Goal: Task Accomplishment & Management: Complete application form

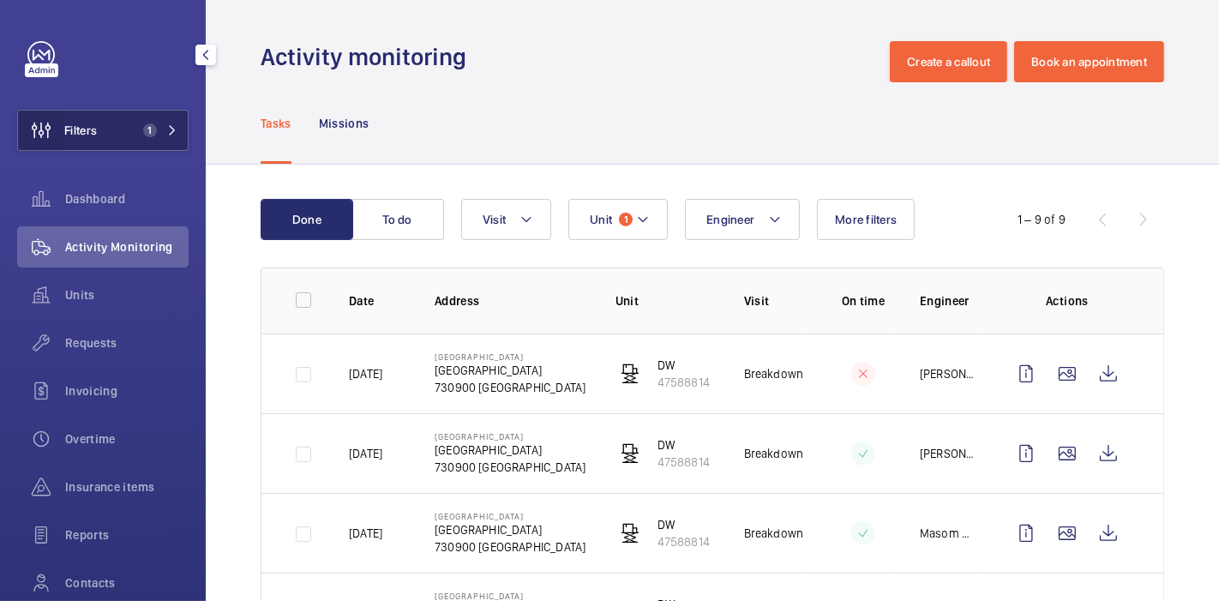
scroll to position [487, 0]
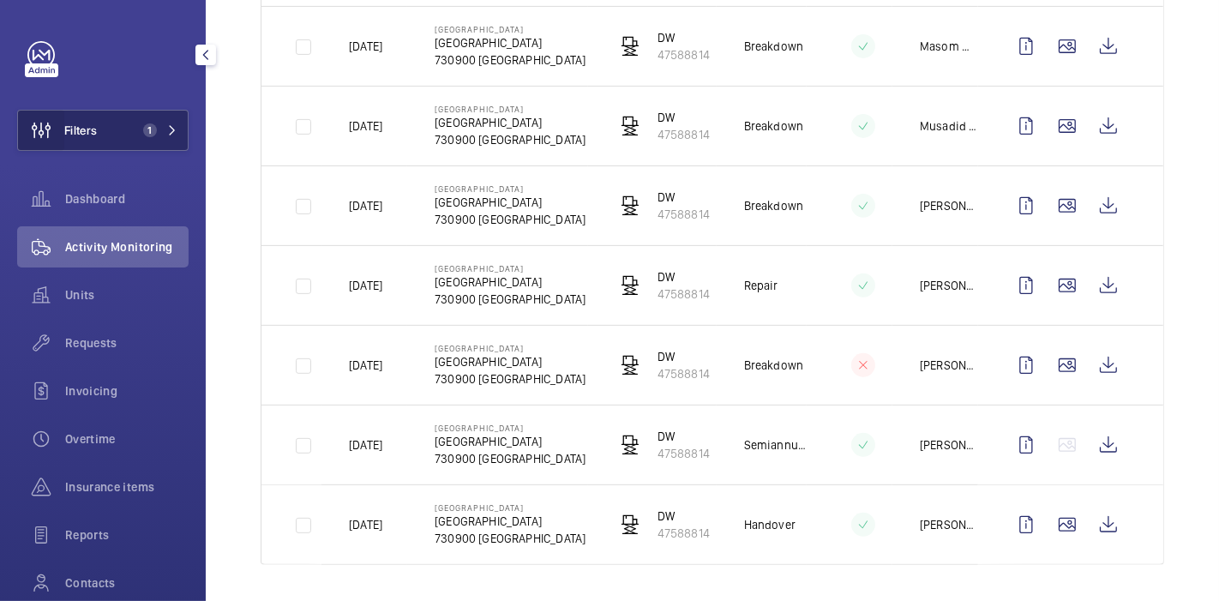
click at [52, 140] on wm-front-icon-button at bounding box center [41, 130] width 46 height 41
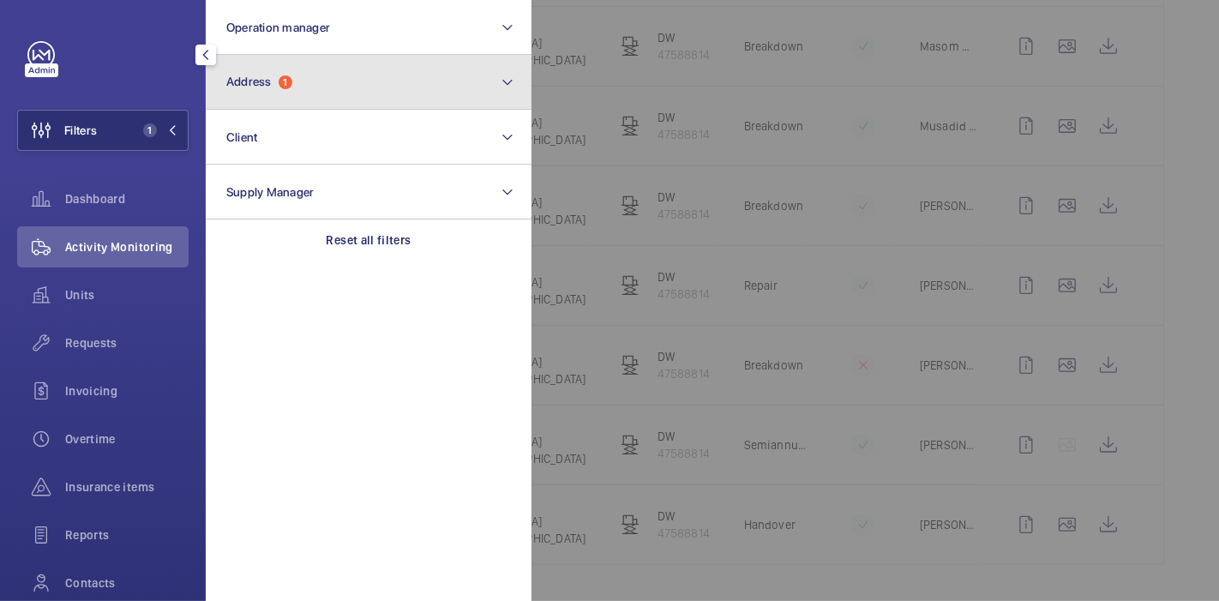
click at [264, 84] on span "Address" at bounding box center [248, 82] width 45 height 14
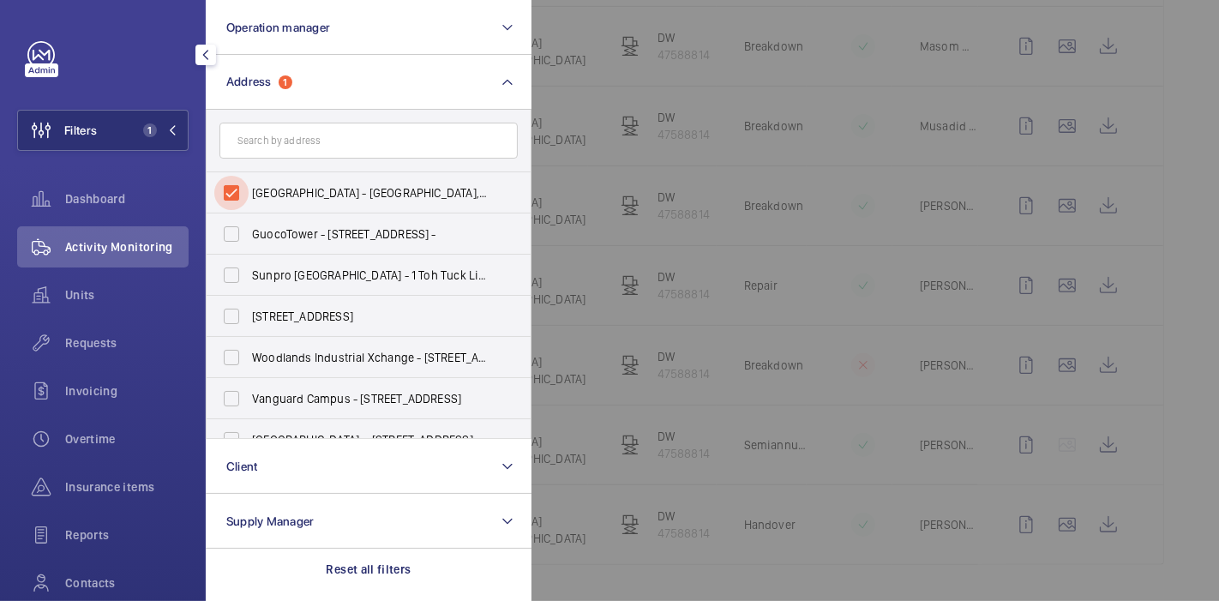
click at [237, 197] on input "[GEOGRAPHIC_DATA] - [GEOGRAPHIC_DATA], [GEOGRAPHIC_DATA] 730900" at bounding box center [231, 193] width 34 height 34
checkbox input "false"
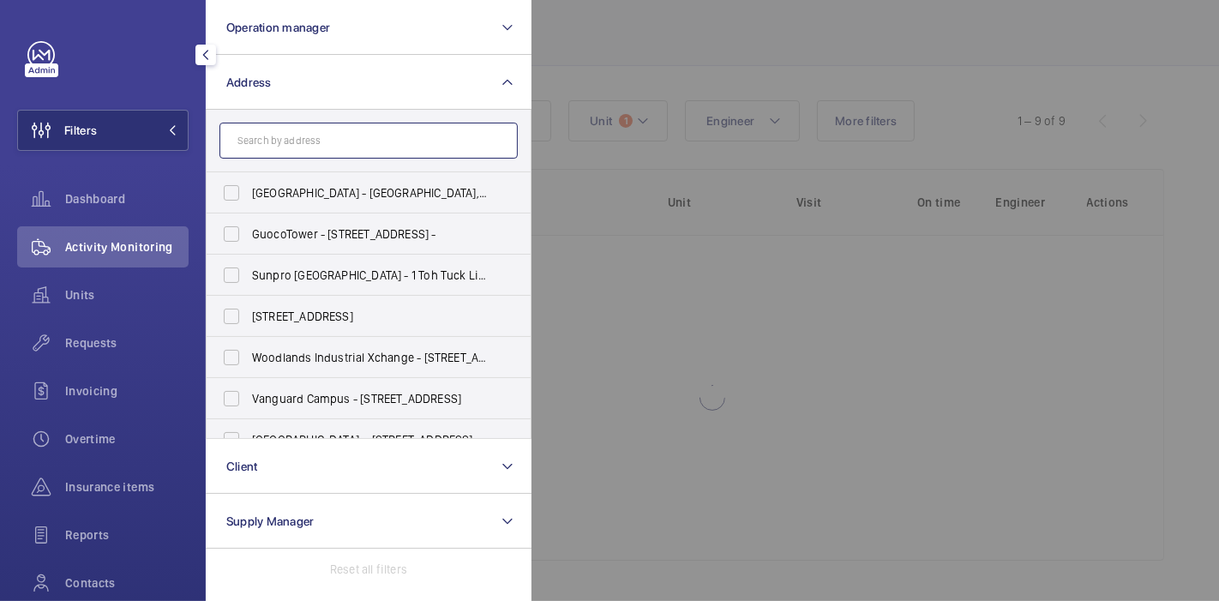
click at [289, 136] on input "text" at bounding box center [368, 141] width 298 height 36
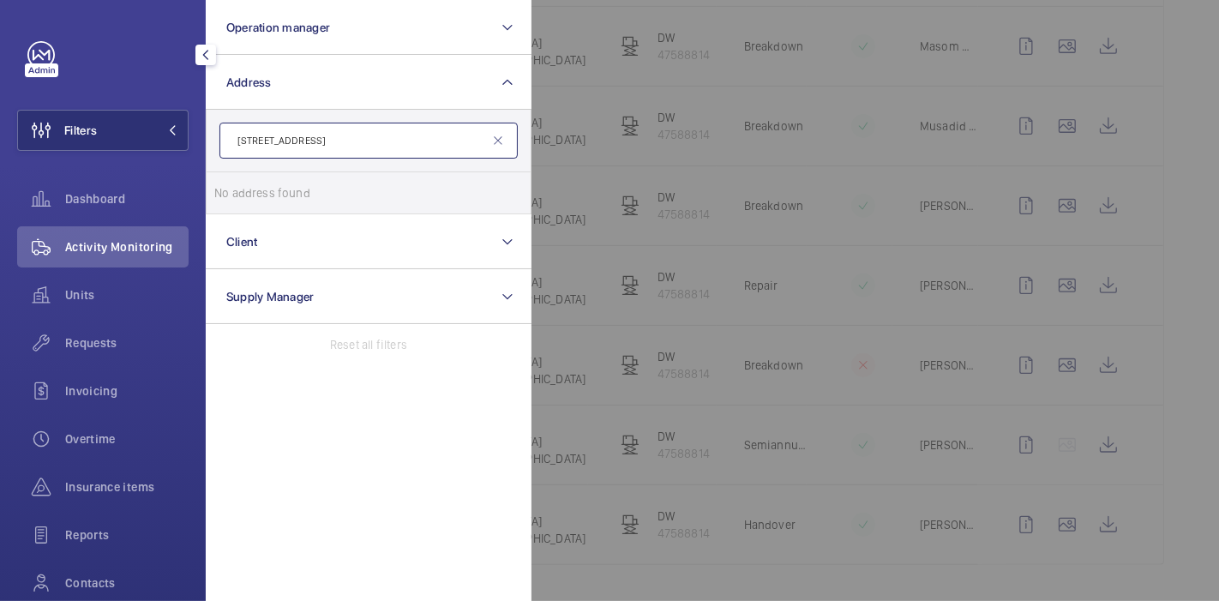
click at [269, 138] on input "[STREET_ADDRESS]" at bounding box center [368, 141] width 298 height 36
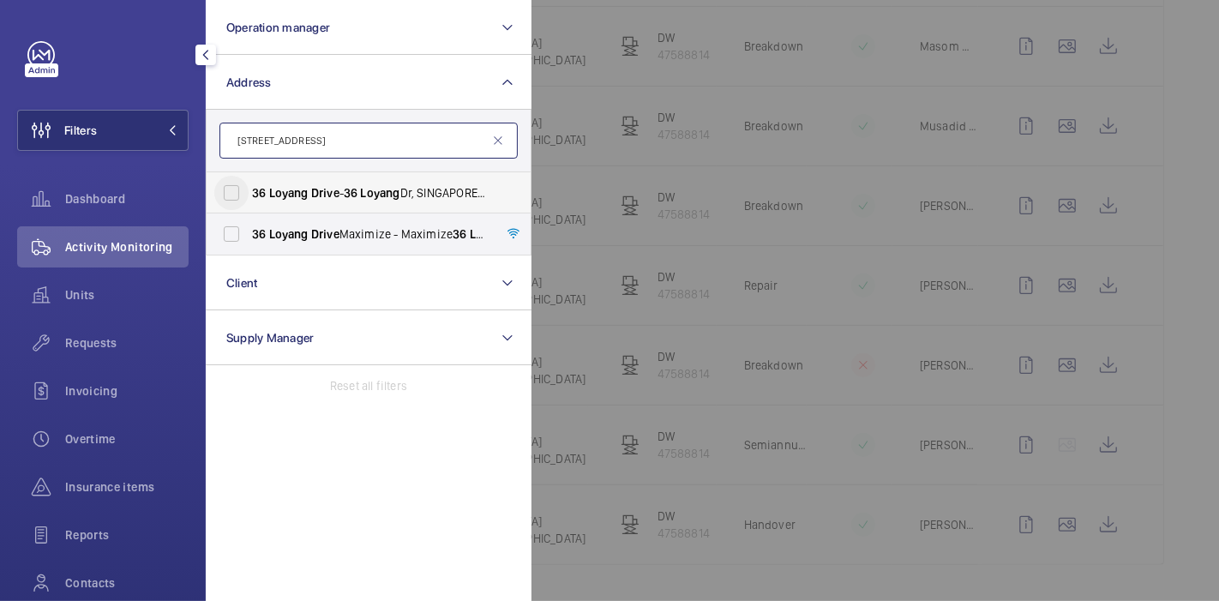
type input "[STREET_ADDRESS]"
click at [235, 192] on input "[STREET_ADDRESS]" at bounding box center [231, 193] width 34 height 34
checkbox input "true"
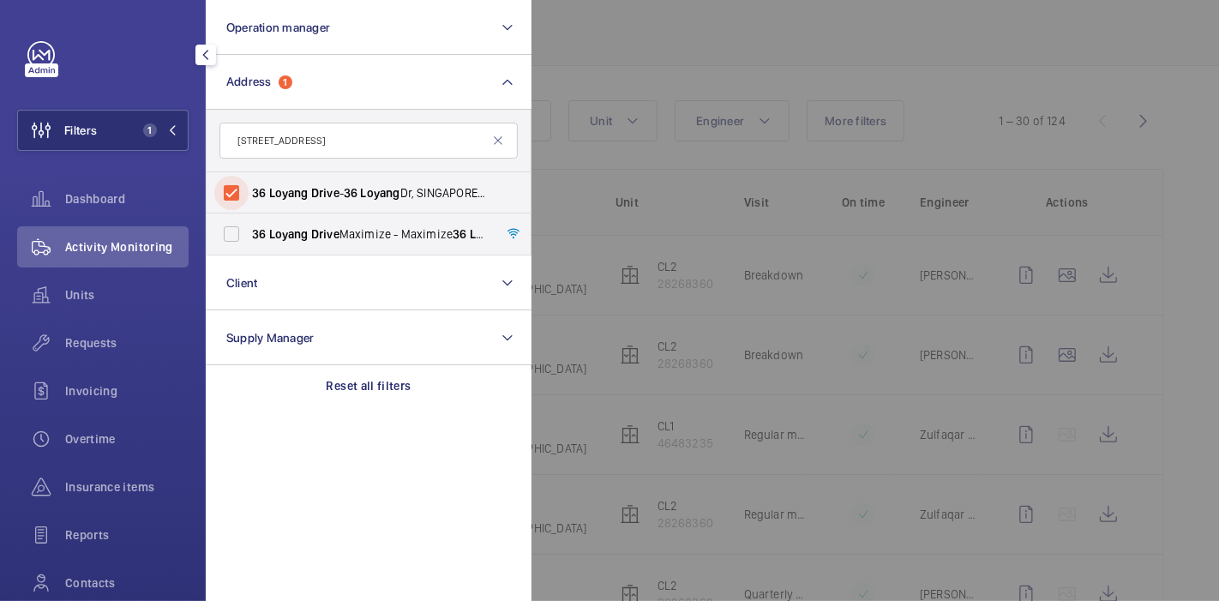
scroll to position [487, 0]
click at [573, 70] on div at bounding box center [1141, 300] width 1219 height 601
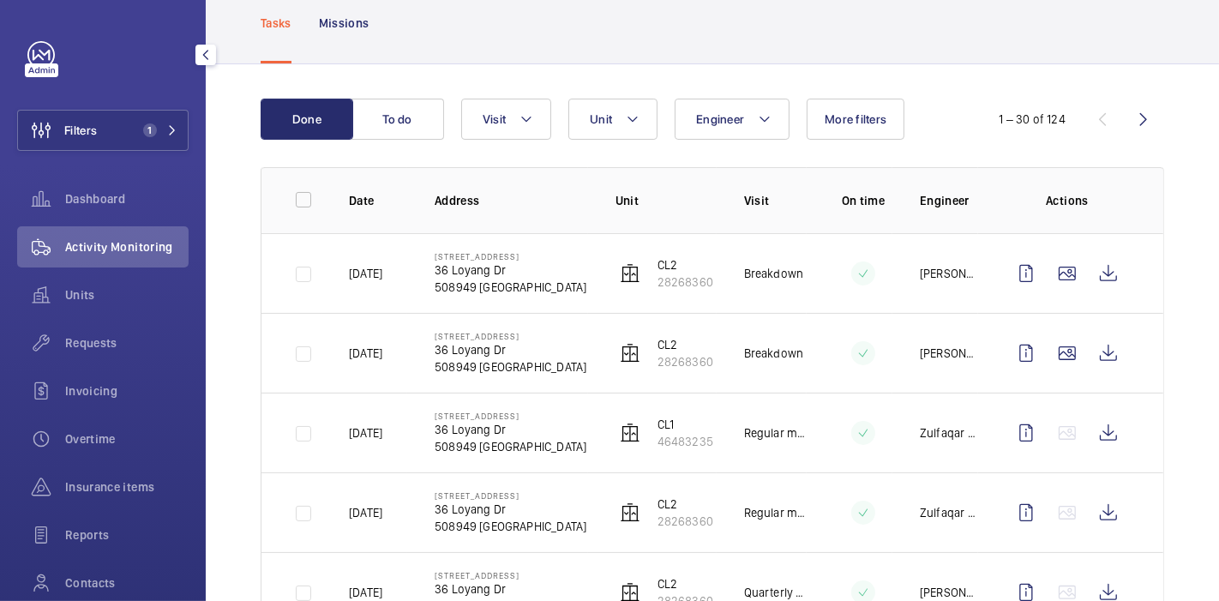
scroll to position [99, 0]
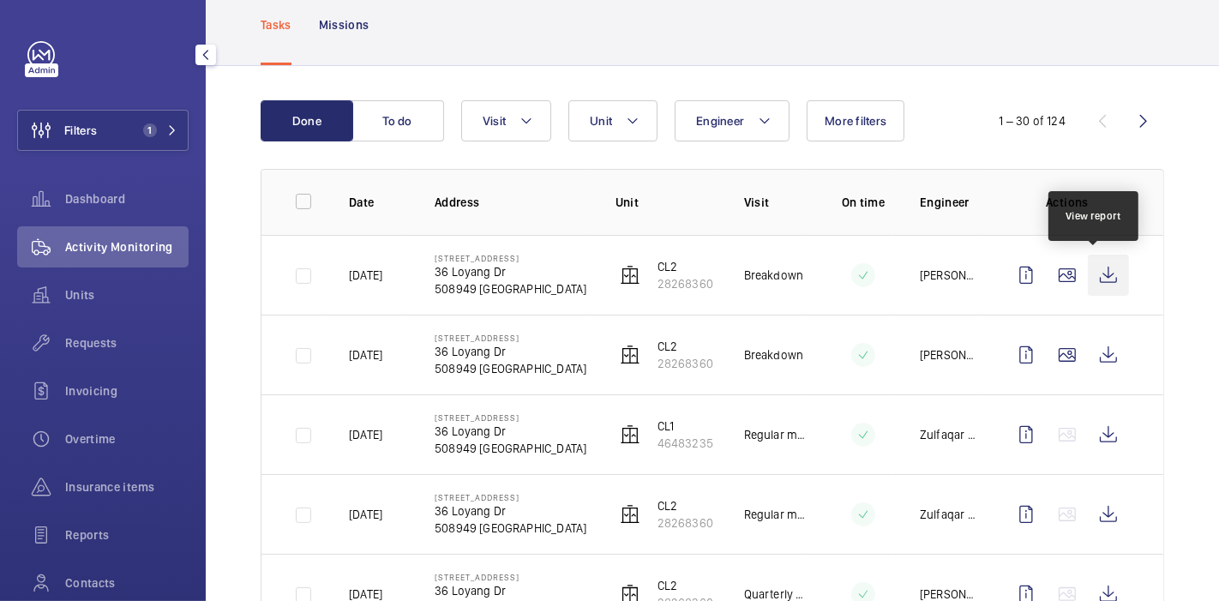
click at [1097, 281] on wm-front-icon-button at bounding box center [1108, 275] width 41 height 41
click at [89, 352] on div "Requests" at bounding box center [102, 342] width 171 height 41
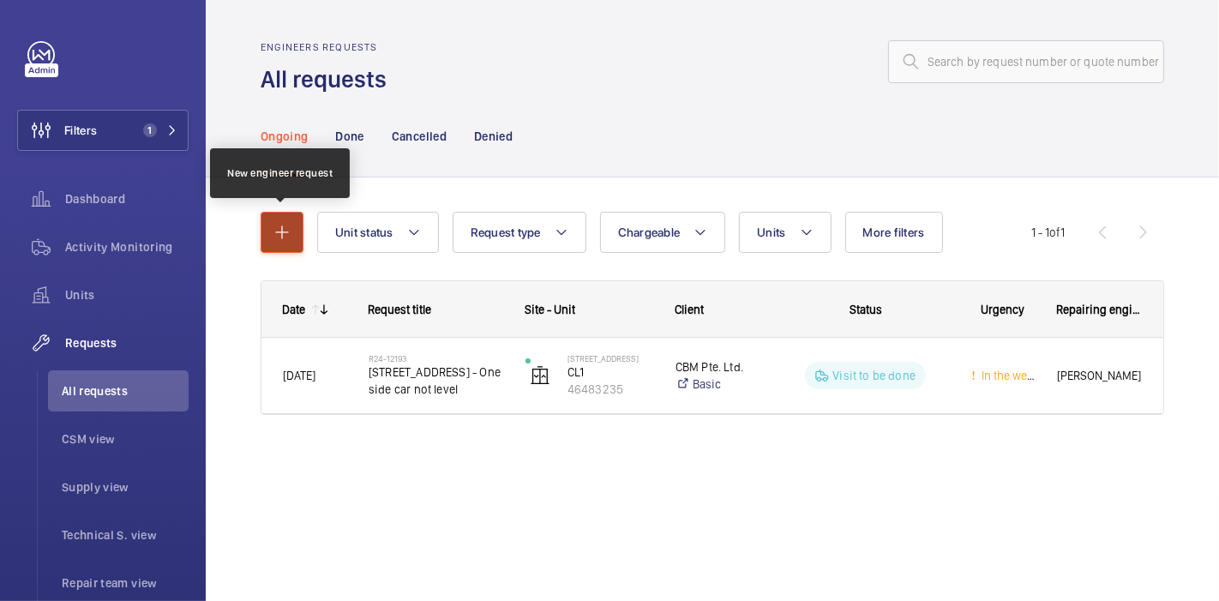
click at [285, 230] on mat-icon "button" at bounding box center [282, 232] width 21 height 21
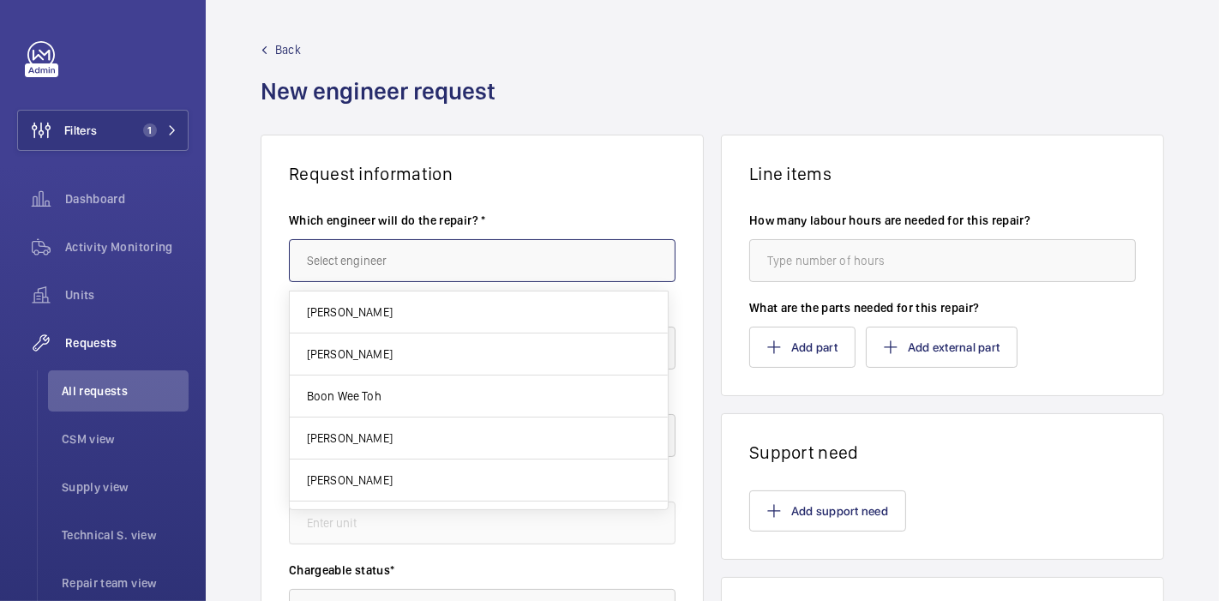
click at [329, 257] on input "text" at bounding box center [482, 260] width 387 height 43
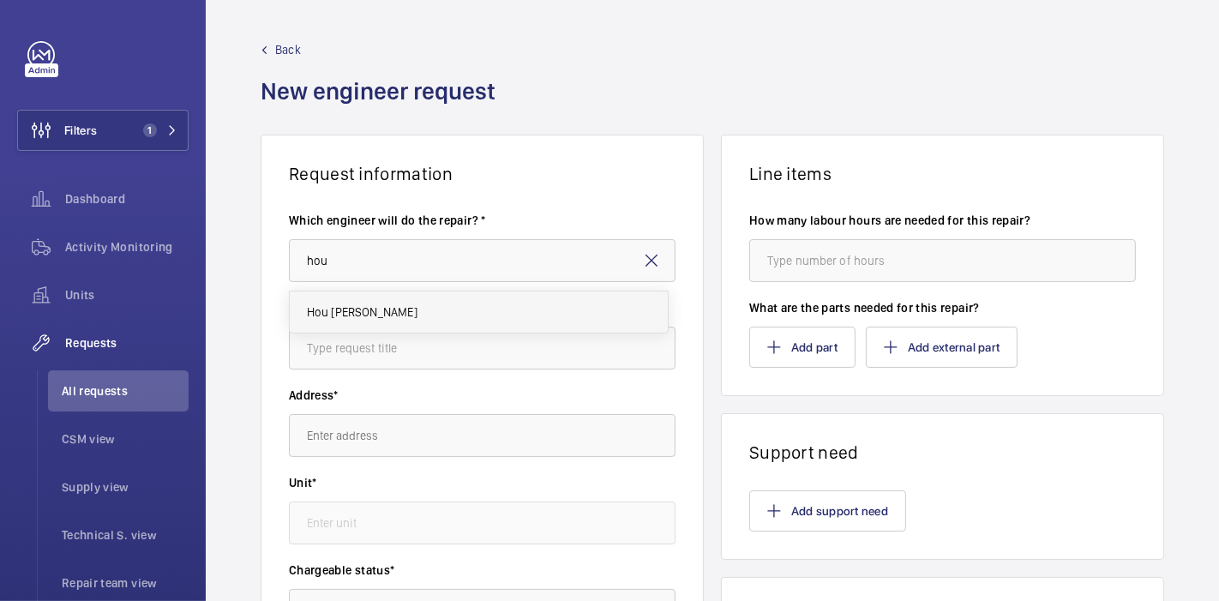
click at [364, 317] on span "Hou [PERSON_NAME]" at bounding box center [362, 311] width 111 height 17
type input "Hou [PERSON_NAME]"
click at [409, 342] on input "text" at bounding box center [482, 348] width 387 height 43
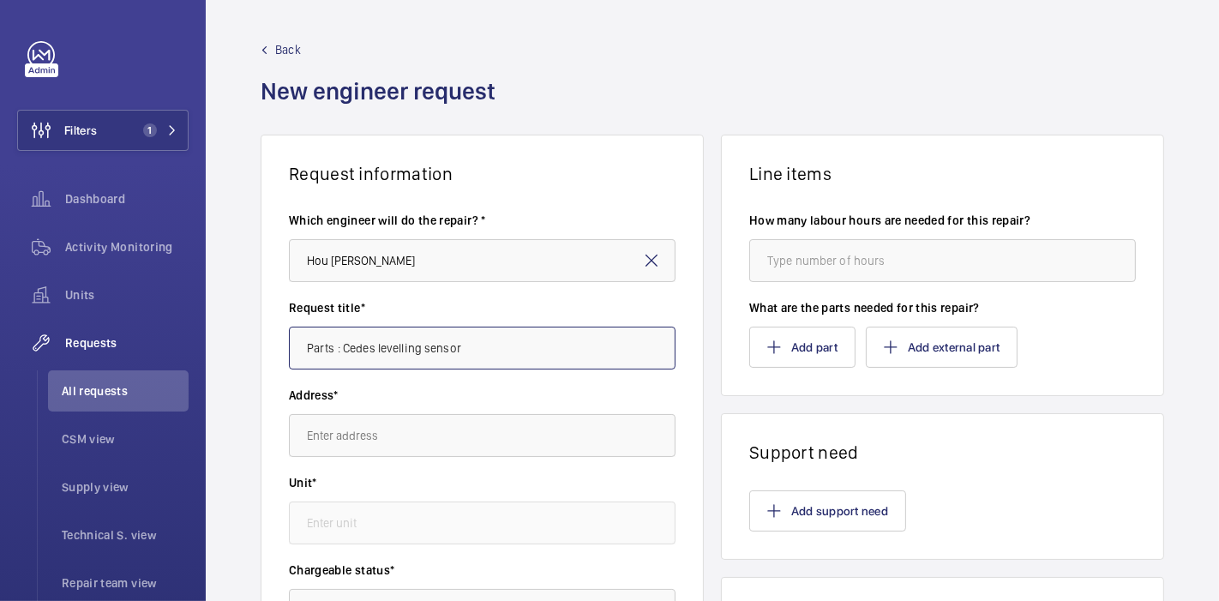
type input "Parts : Cedes levelling sensor"
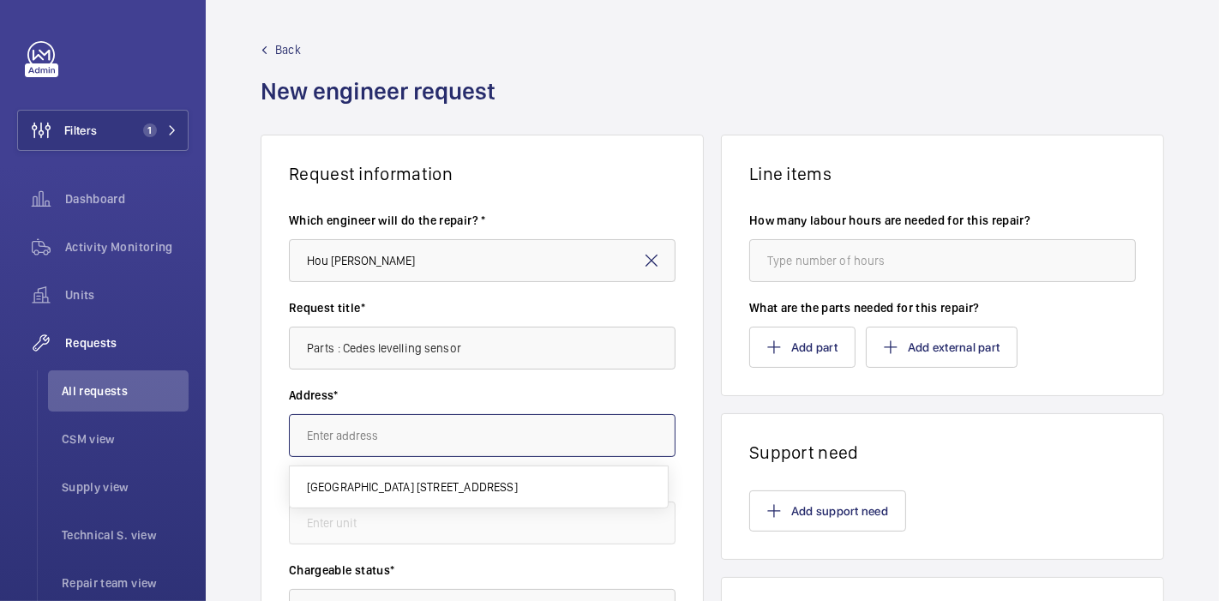
click at [546, 426] on input "text" at bounding box center [482, 435] width 387 height 43
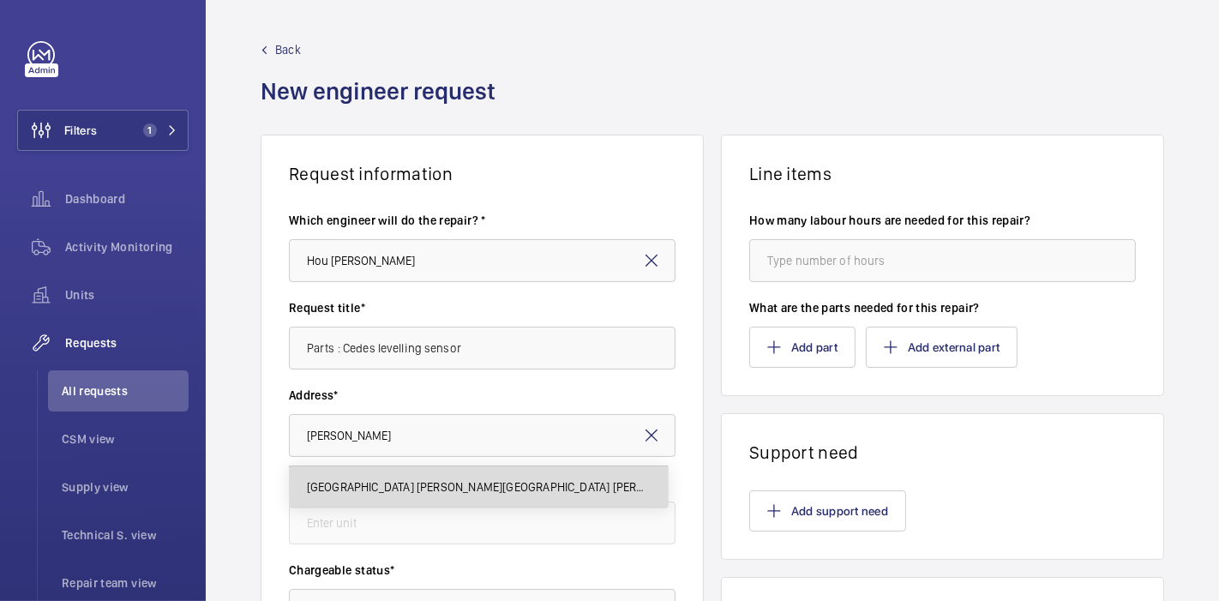
click at [528, 489] on span "[GEOGRAPHIC_DATA] [PERSON_NAME][GEOGRAPHIC_DATA] [PERSON_NAME][GEOGRAPHIC_DATA]…" at bounding box center [479, 486] width 344 height 17
type input "[GEOGRAPHIC_DATA] [PERSON_NAME][GEOGRAPHIC_DATA] [PERSON_NAME][GEOGRAPHIC_DATA]…"
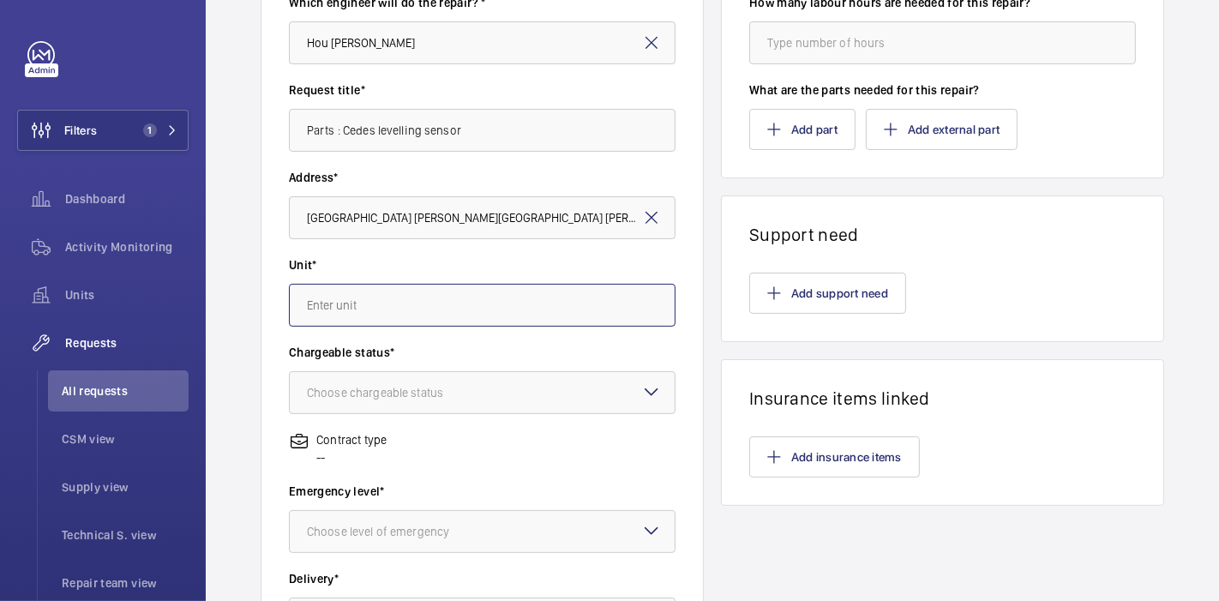
click at [388, 309] on input "text" at bounding box center [482, 305] width 387 height 43
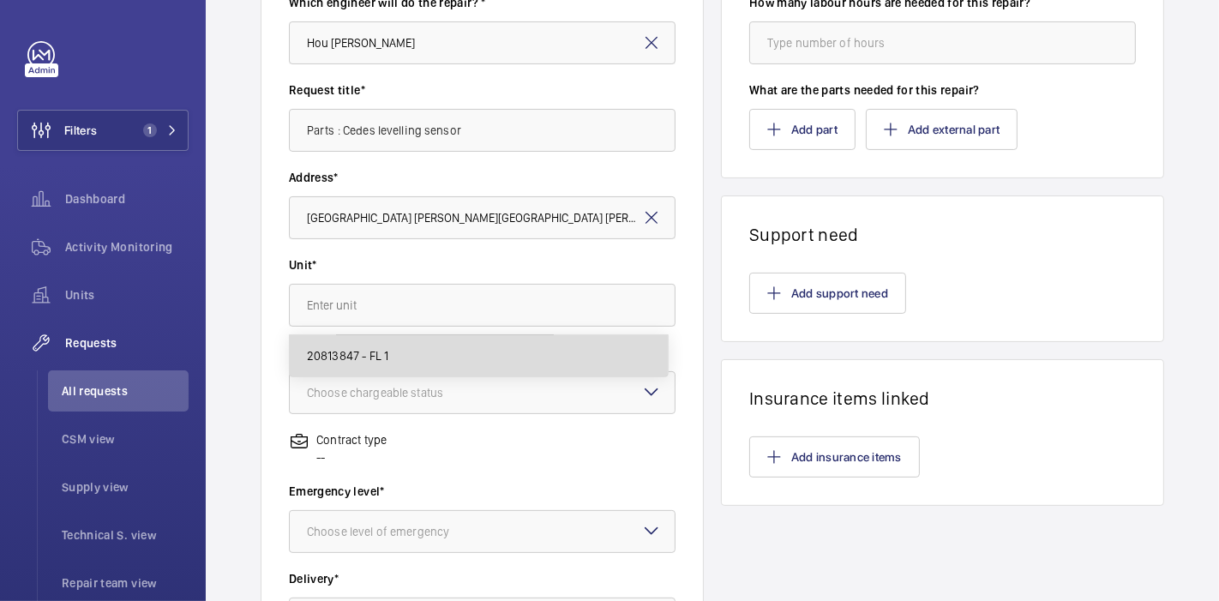
click at [394, 345] on mat-option "20813847 - FL 1" at bounding box center [479, 355] width 378 height 41
type input "20813847 - FL 1"
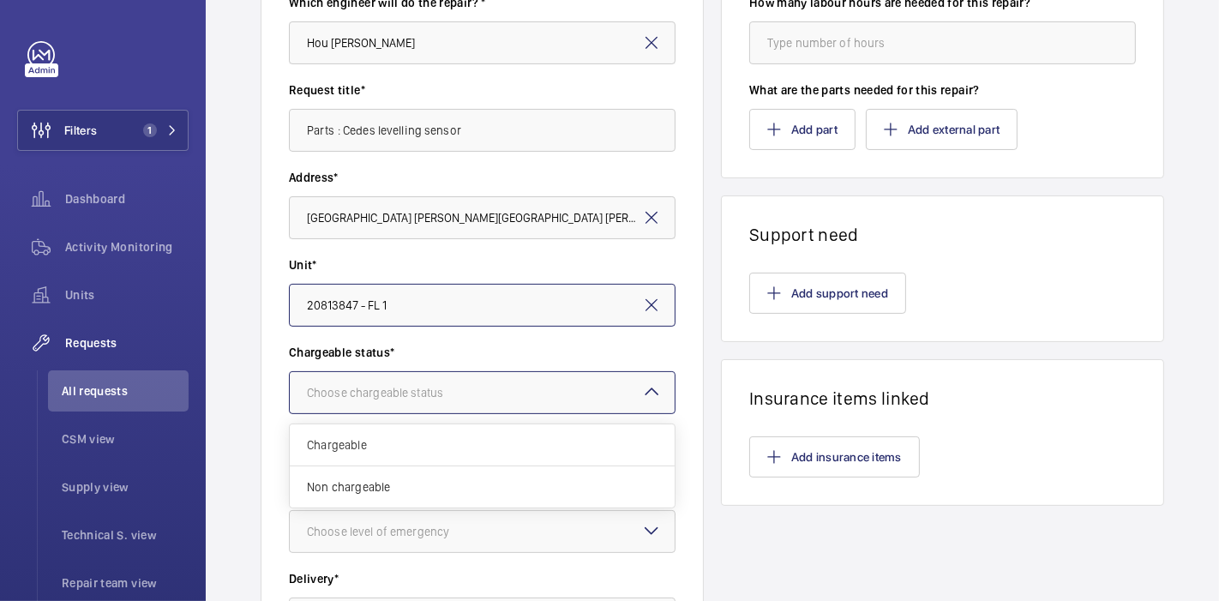
click at [425, 388] on div "Choose chargeable status" at bounding box center [396, 392] width 179 height 17
click at [429, 490] on span "Non chargeable" at bounding box center [482, 486] width 351 height 17
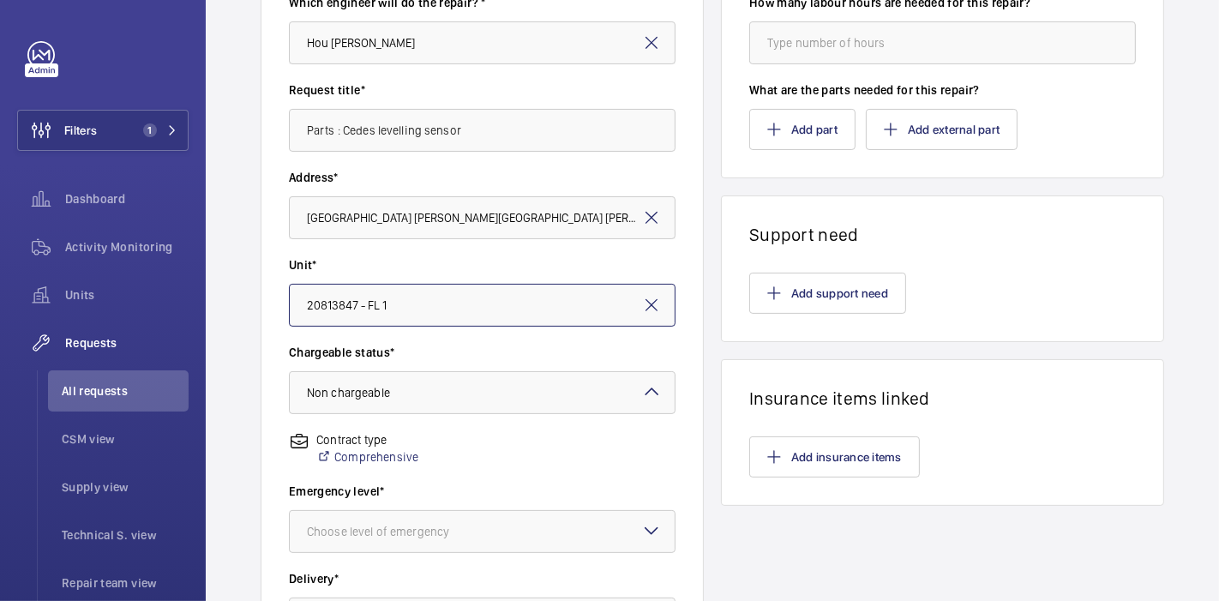
scroll to position [399, 0]
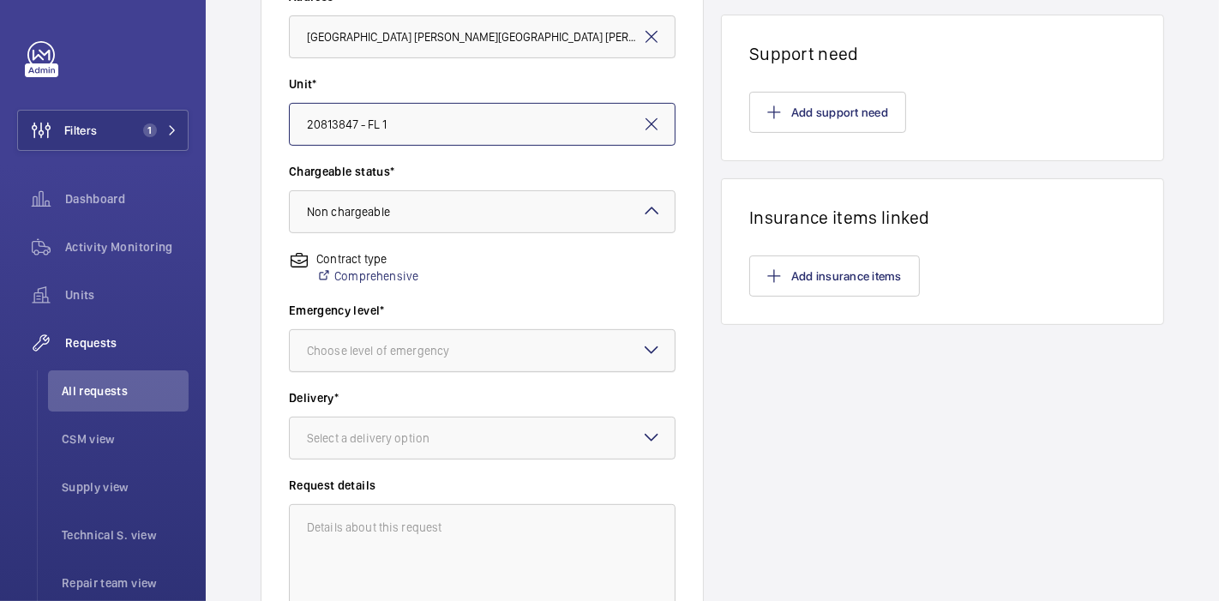
click at [436, 342] on div "Choose level of emergency" at bounding box center [399, 350] width 185 height 17
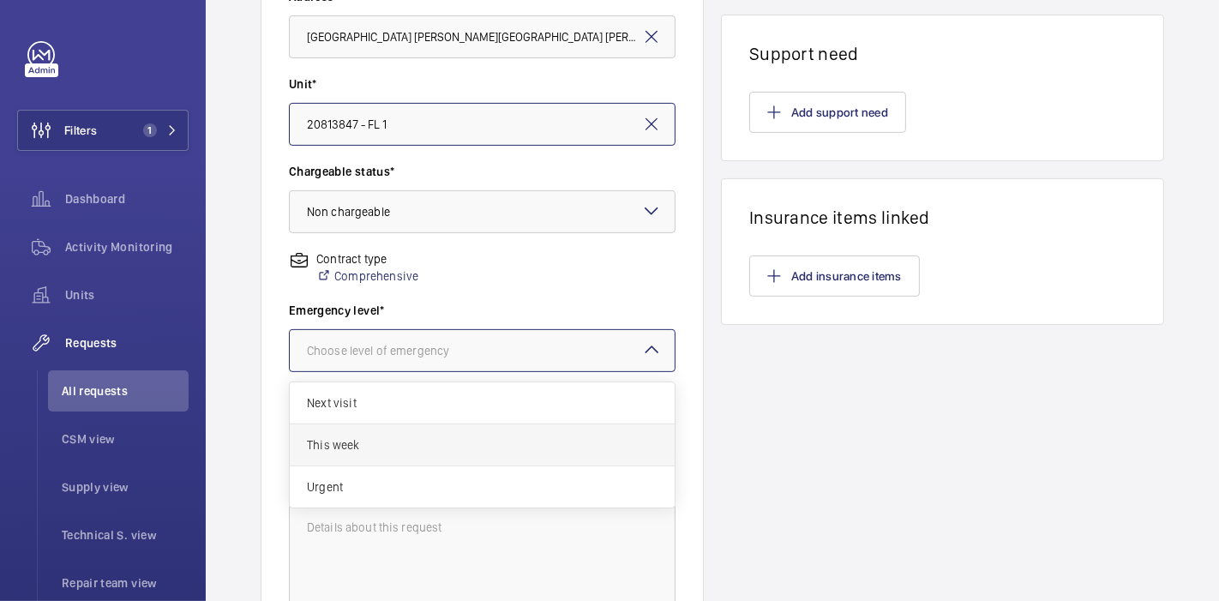
click at [425, 436] on span "This week" at bounding box center [482, 444] width 351 height 17
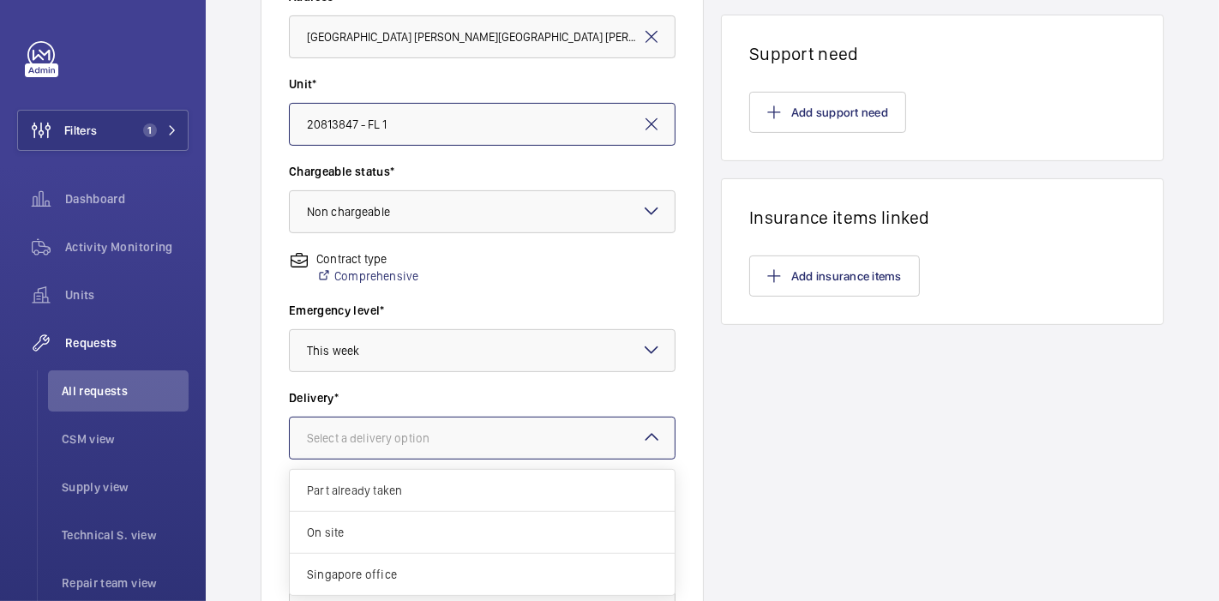
click at [427, 436] on div "Select a delivery option" at bounding box center [389, 438] width 165 height 17
click at [424, 527] on span "On site" at bounding box center [482, 532] width 351 height 17
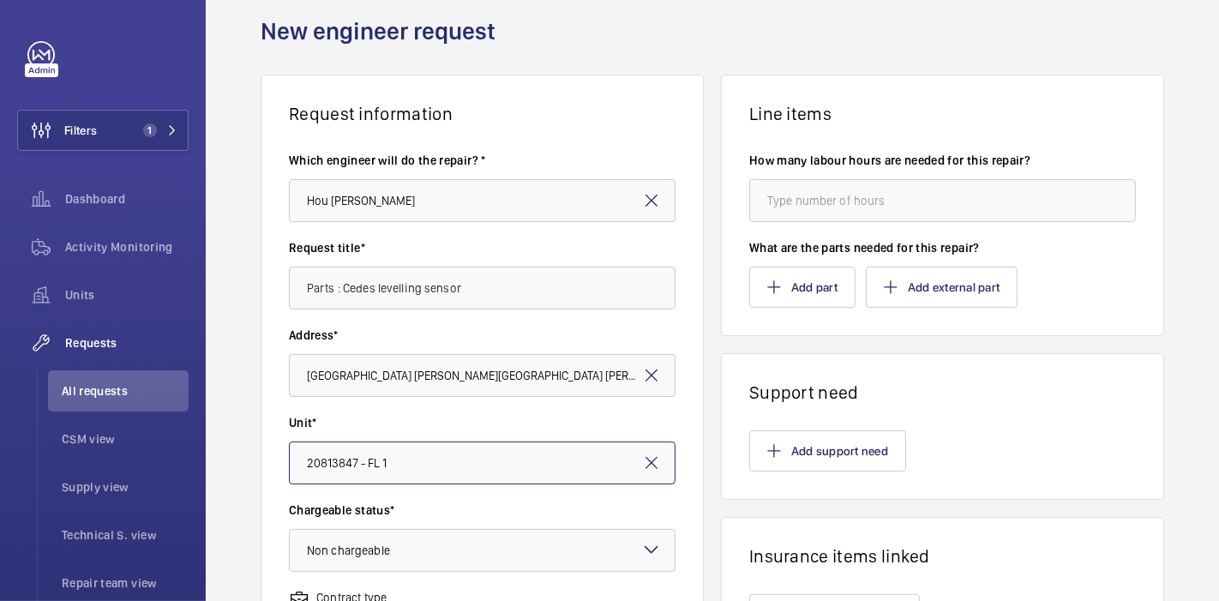
scroll to position [58, 0]
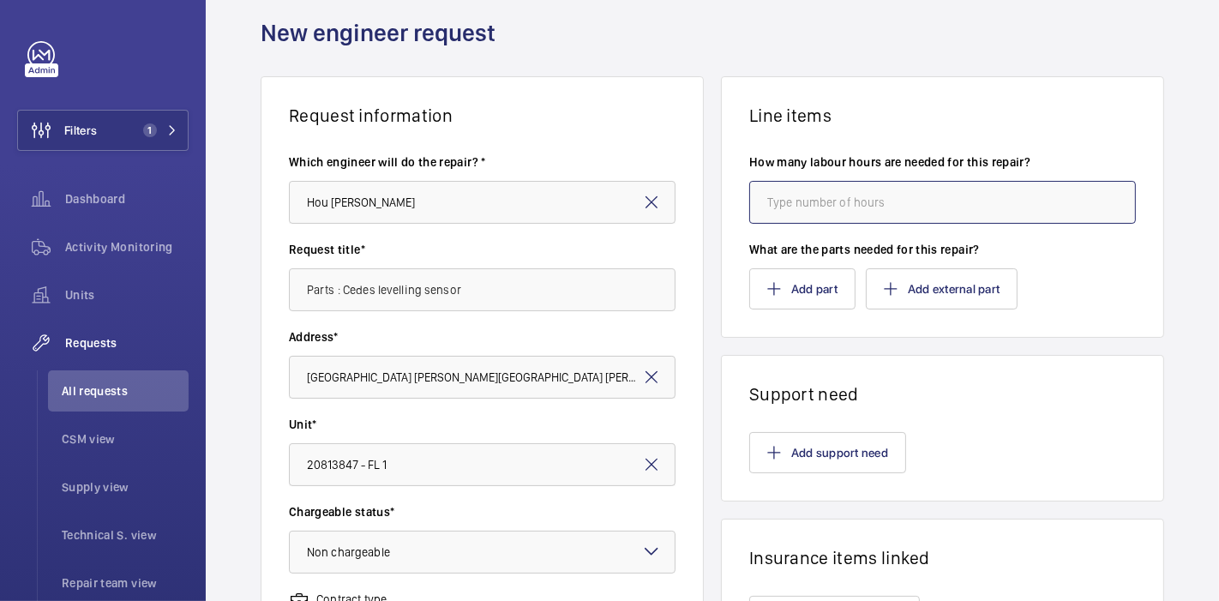
click at [762, 204] on input "number" at bounding box center [942, 202] width 387 height 43
type input "2"
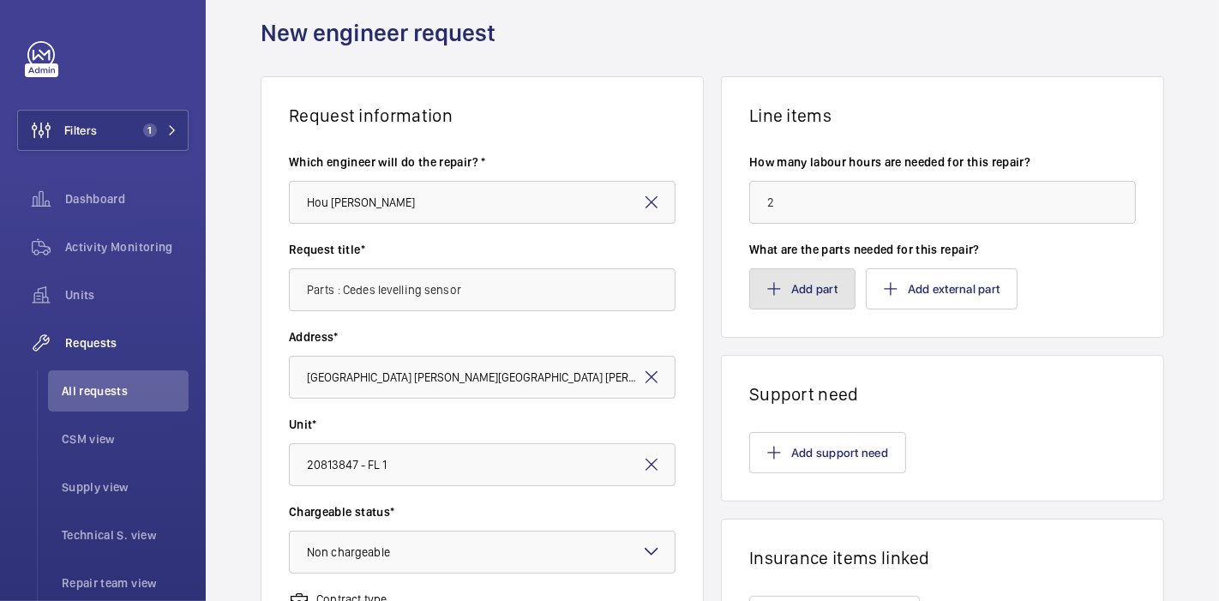
click at [773, 290] on button "Add part" at bounding box center [802, 288] width 106 height 41
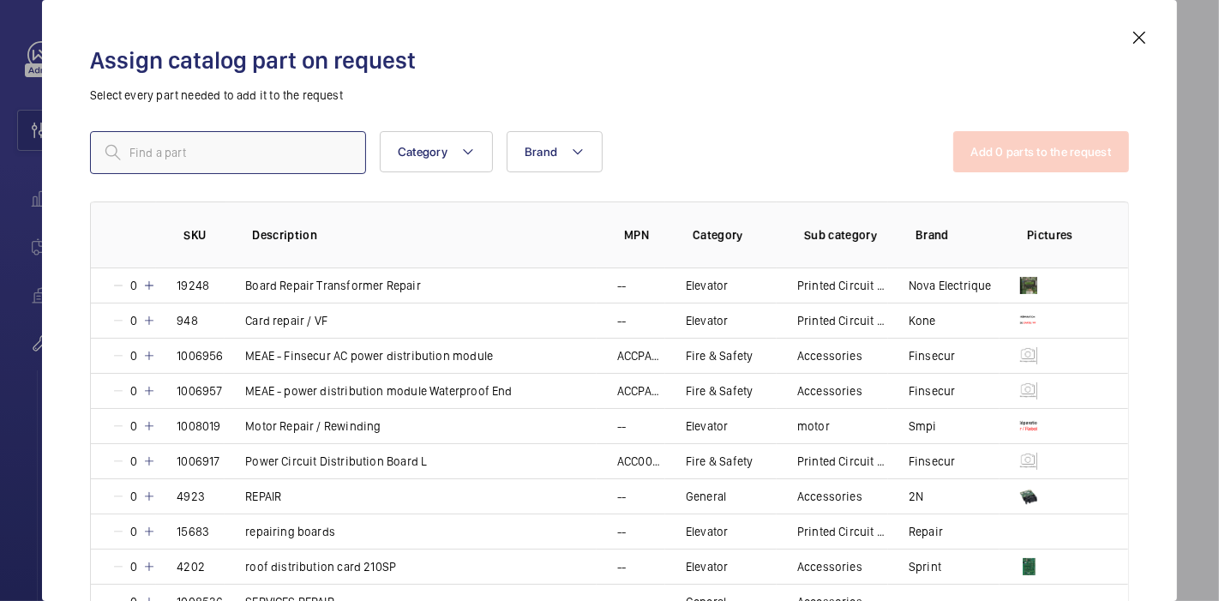
click at [262, 159] on input "text" at bounding box center [228, 152] width 276 height 43
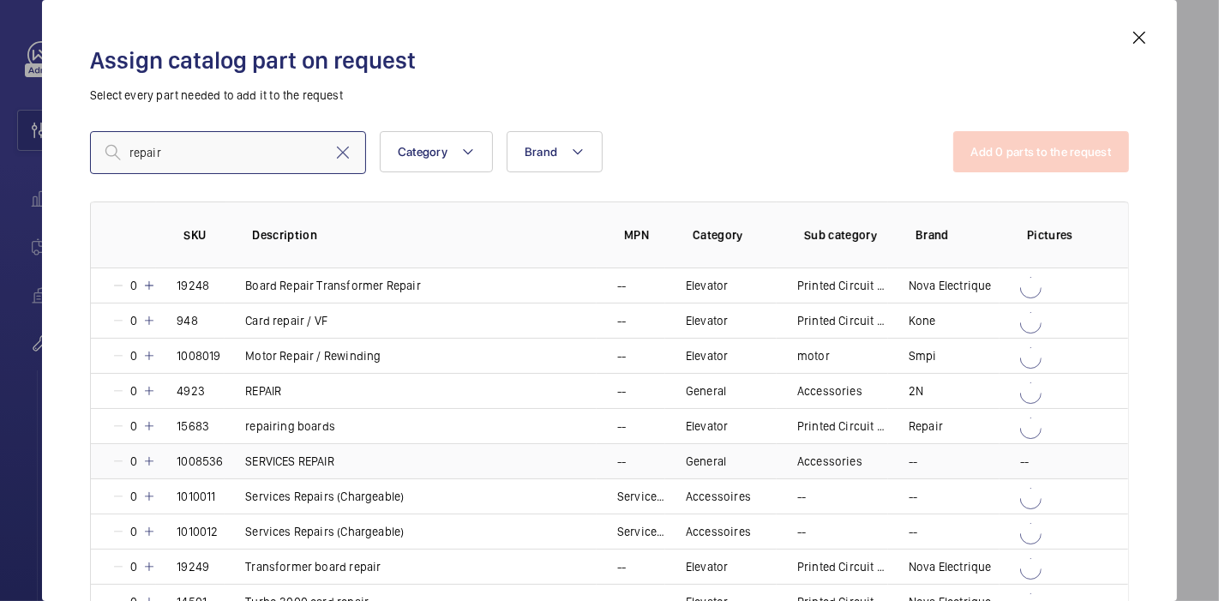
type input "repair"
click at [149, 461] on mat-icon at bounding box center [149, 461] width 14 height 14
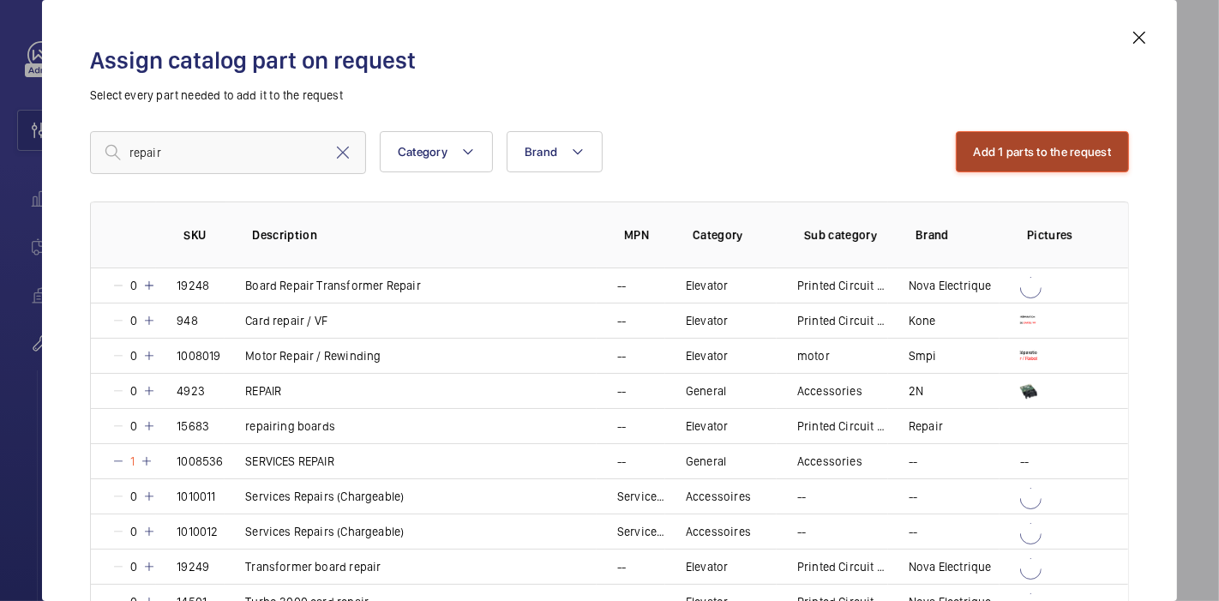
click at [1004, 153] on button "Add 1 parts to the request" at bounding box center [1043, 151] width 174 height 41
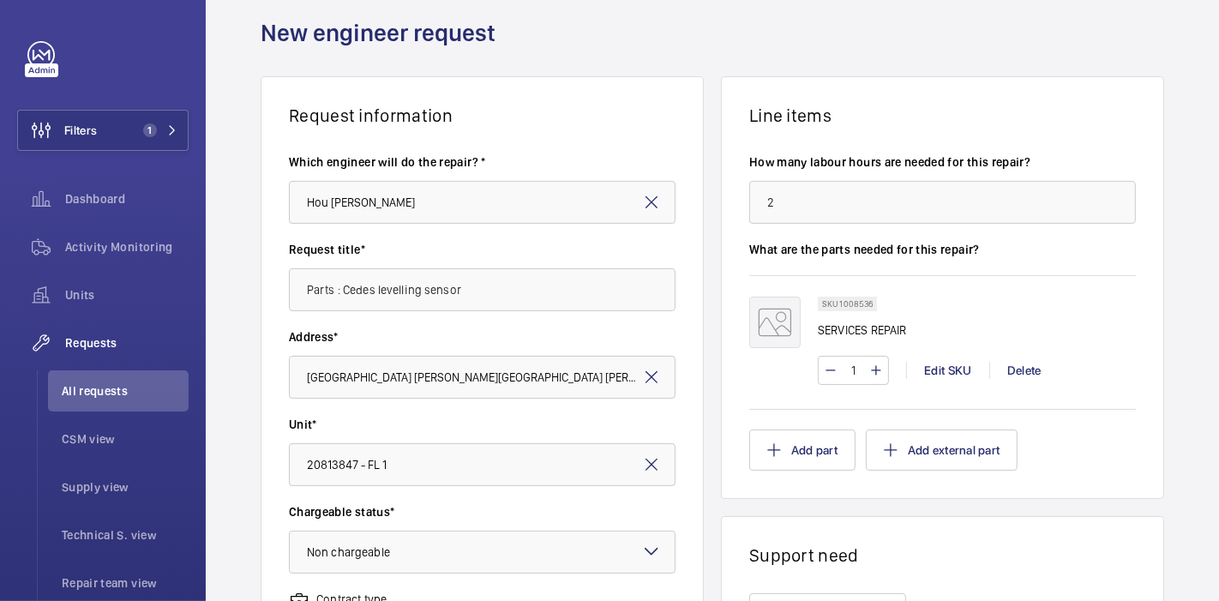
click at [705, 243] on div "Request information Which engineer will do the repair? * Hou [PERSON_NAME] Requ…" at bounding box center [712, 545] width 1013 height 939
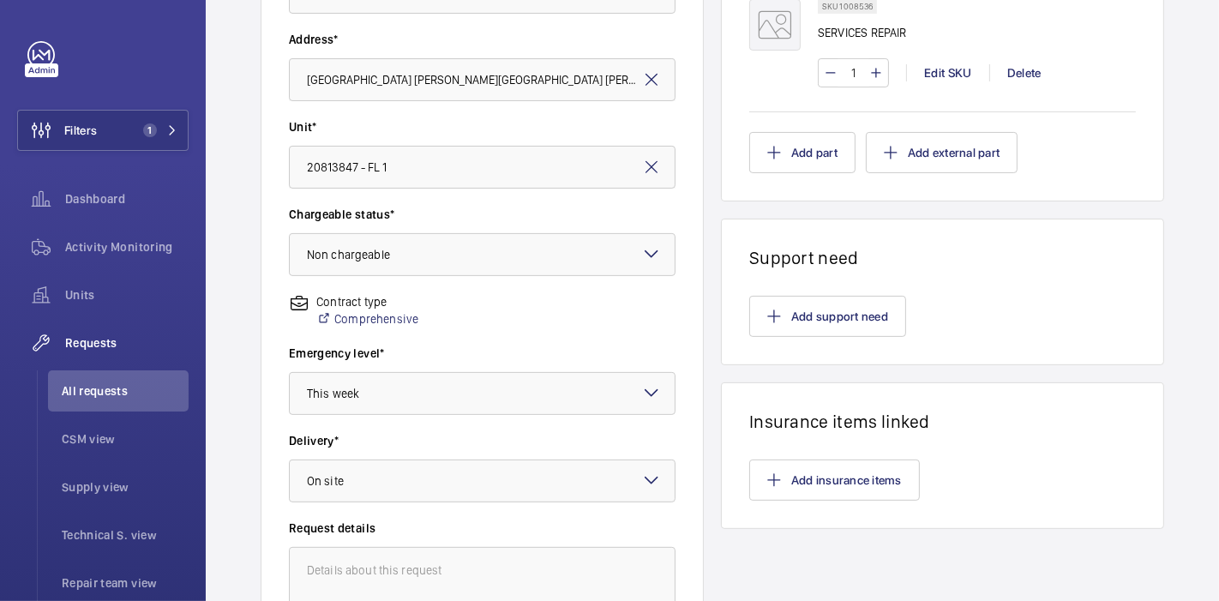
scroll to position [567, 0]
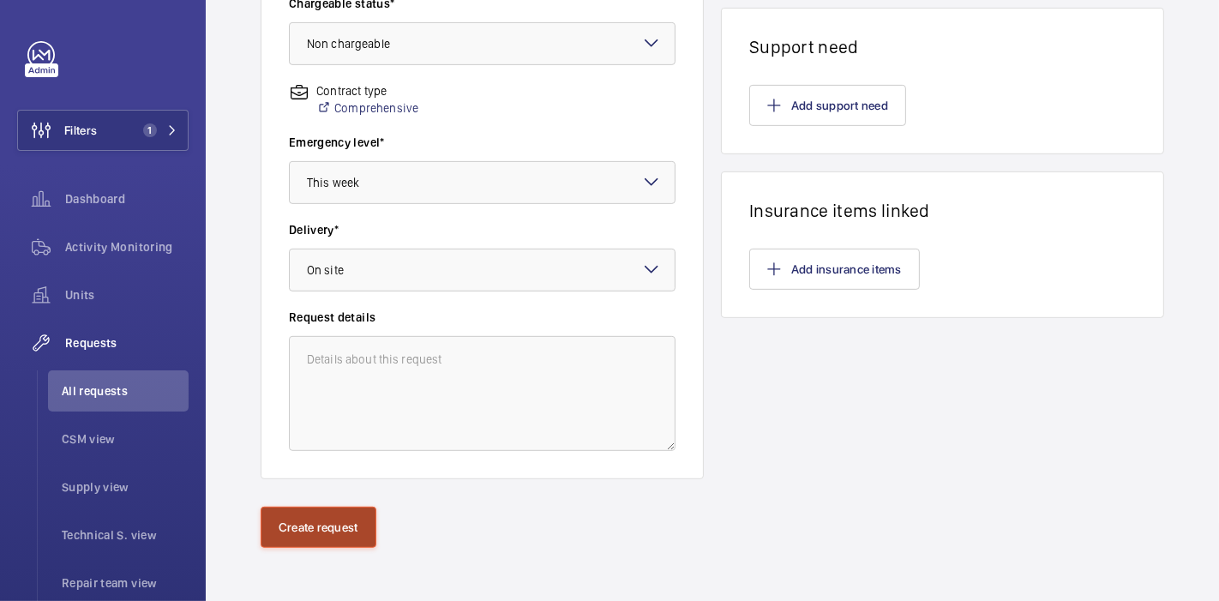
click at [310, 530] on button "Create request" at bounding box center [319, 527] width 116 height 41
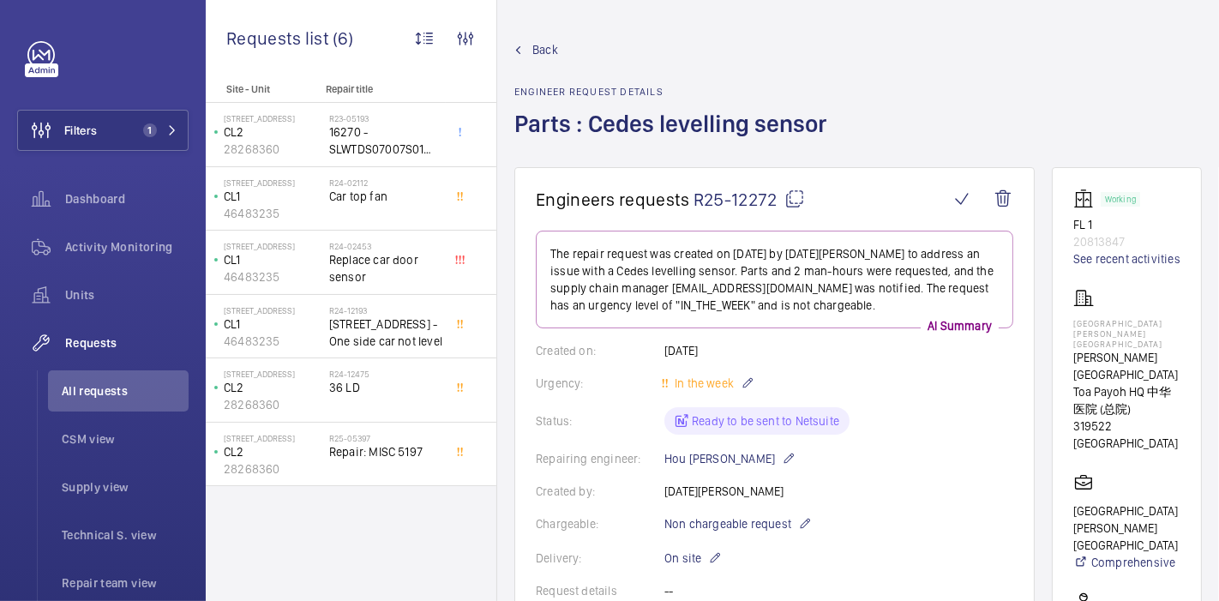
click at [792, 201] on mat-icon at bounding box center [794, 199] width 21 height 21
